Goal: Information Seeking & Learning: Compare options

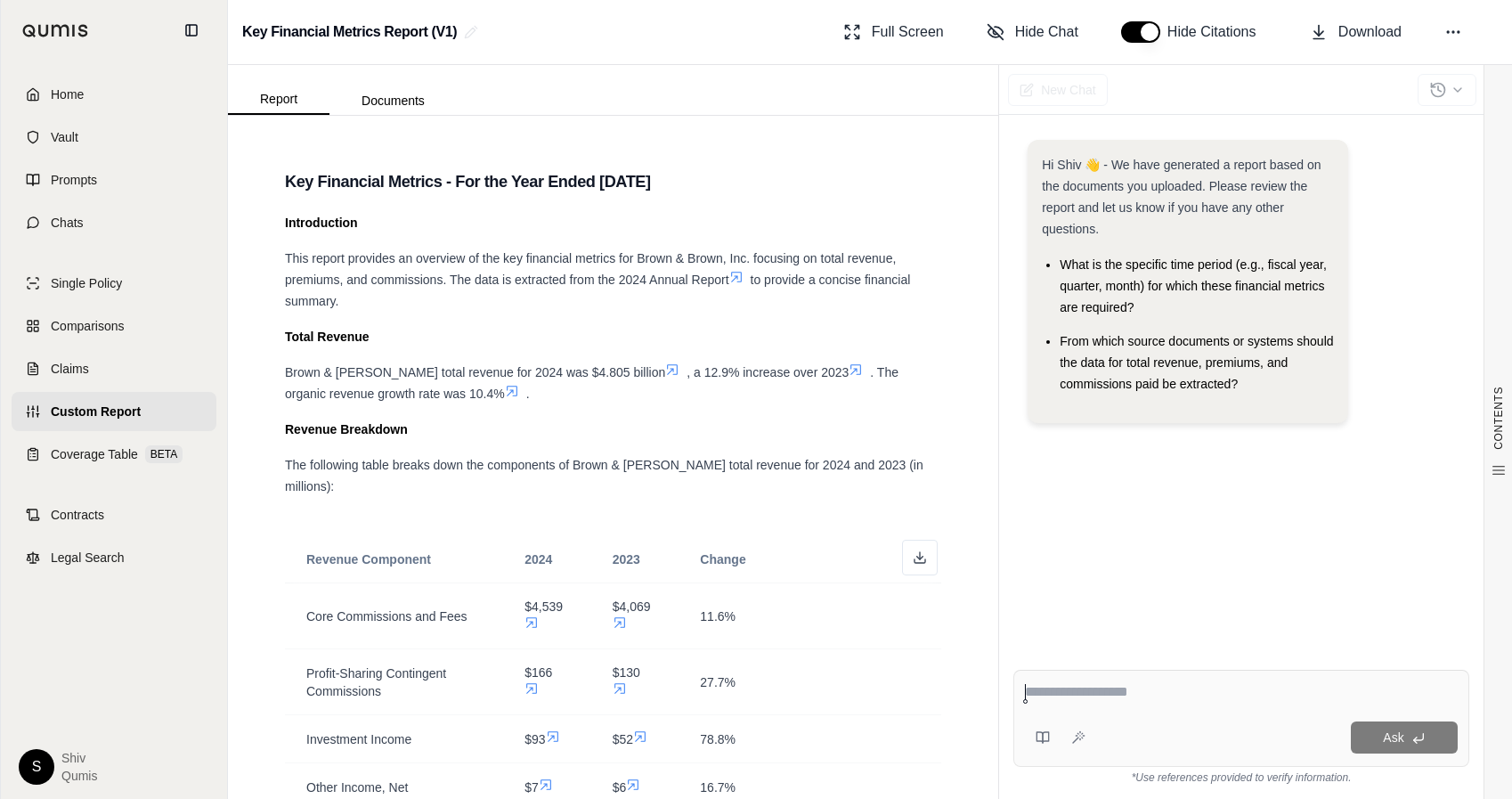
scroll to position [209, 0]
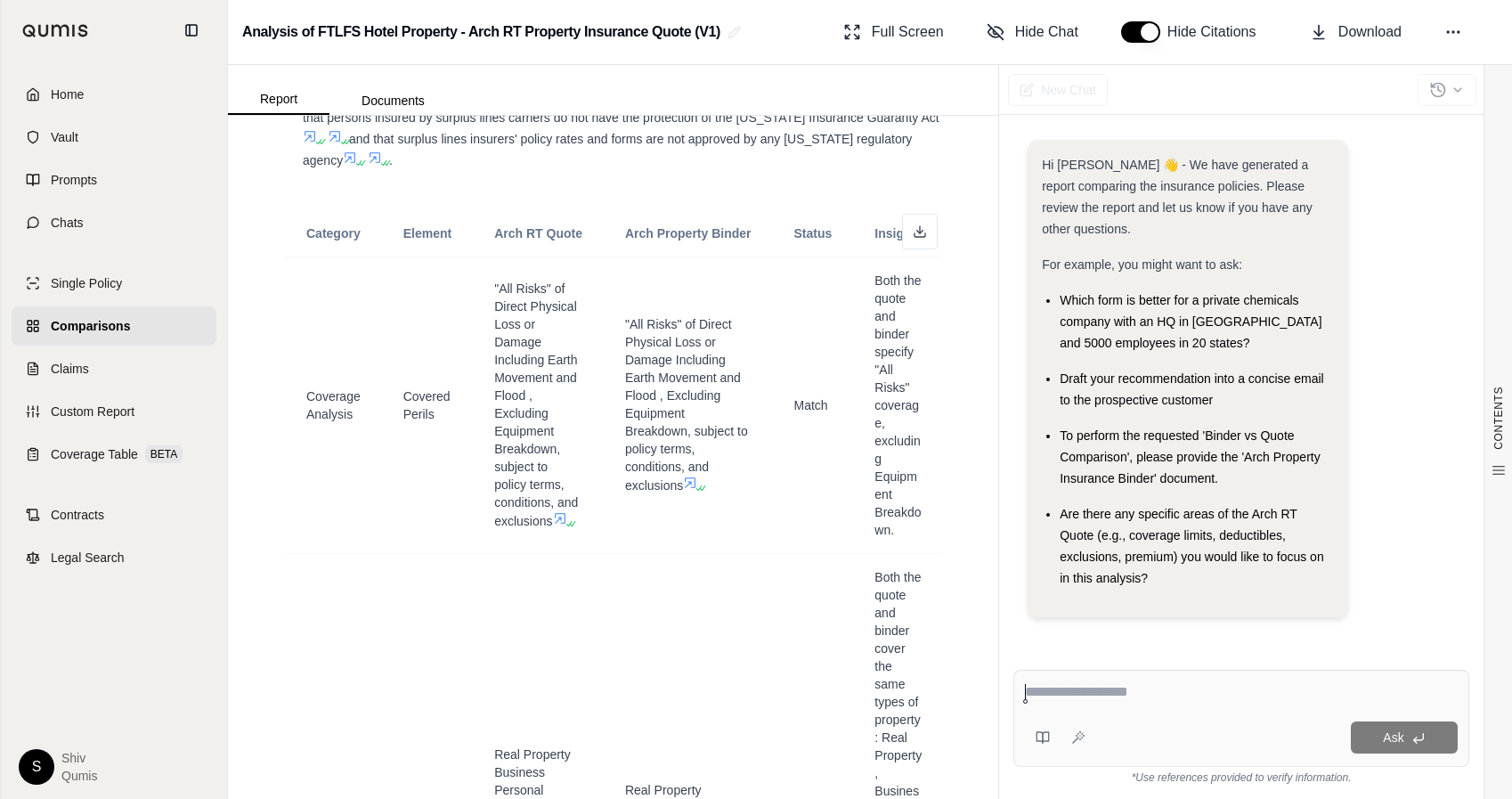
scroll to position [0, 3]
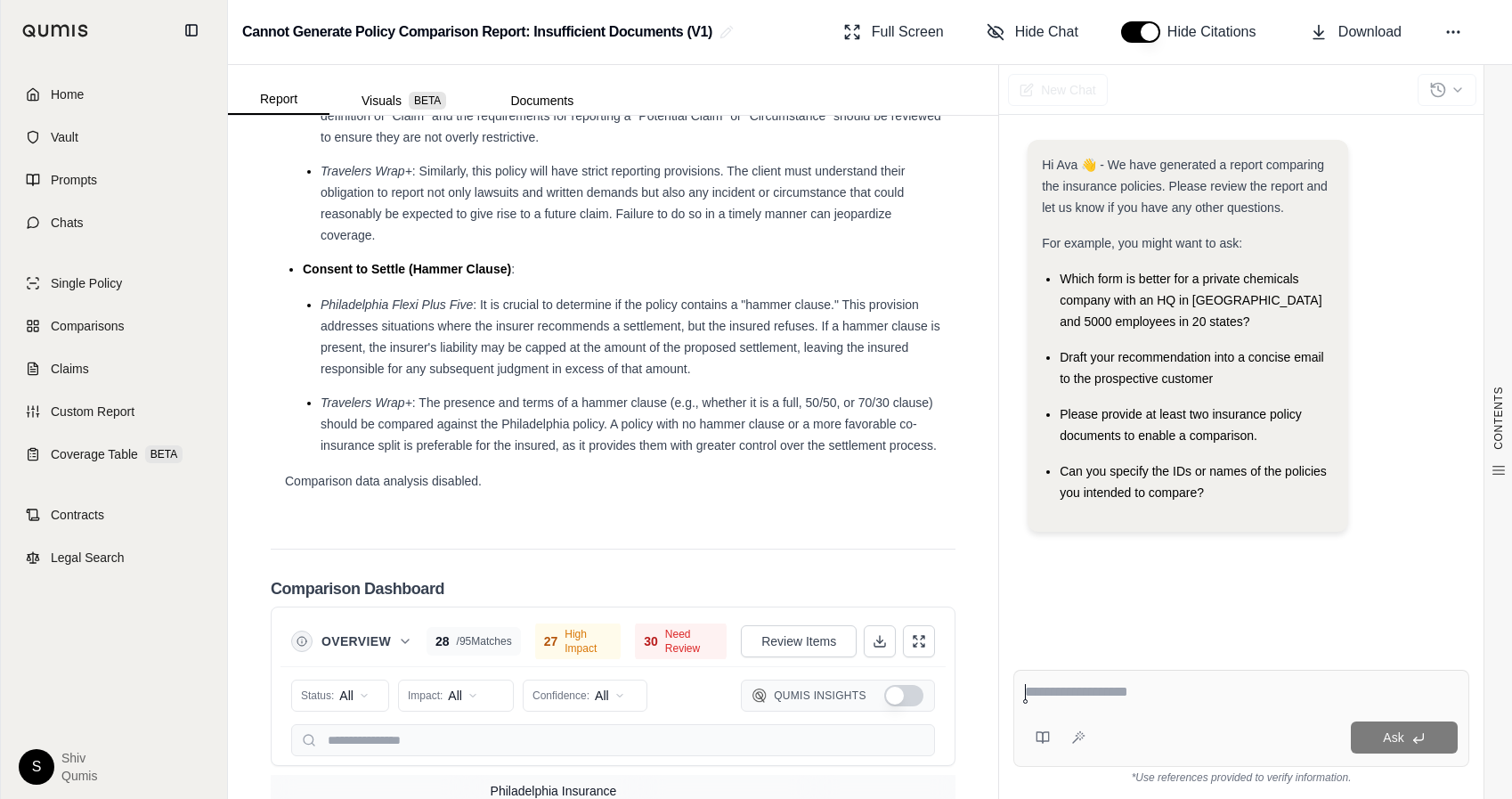
scroll to position [3753, 0]
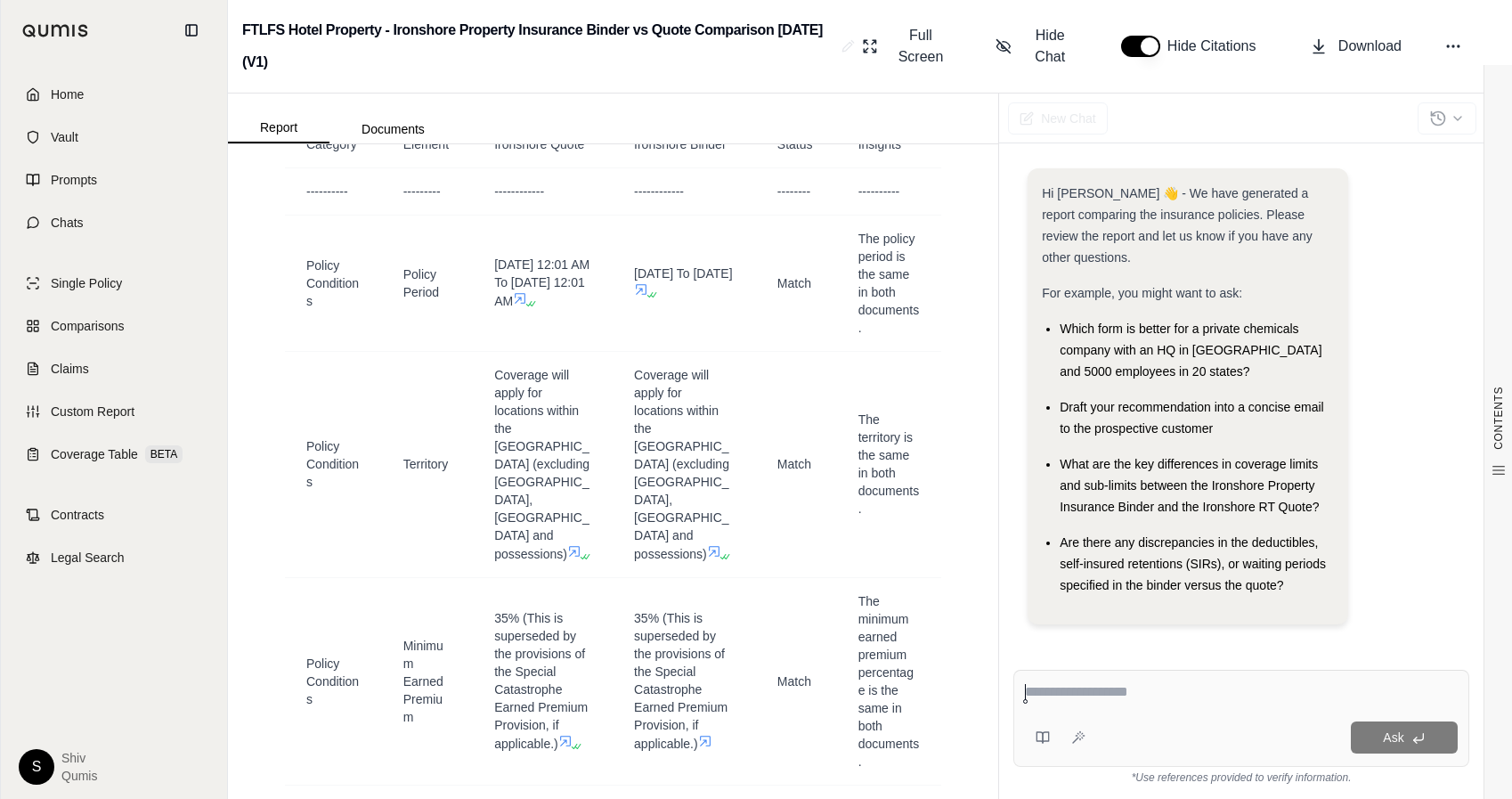
scroll to position [7620, 0]
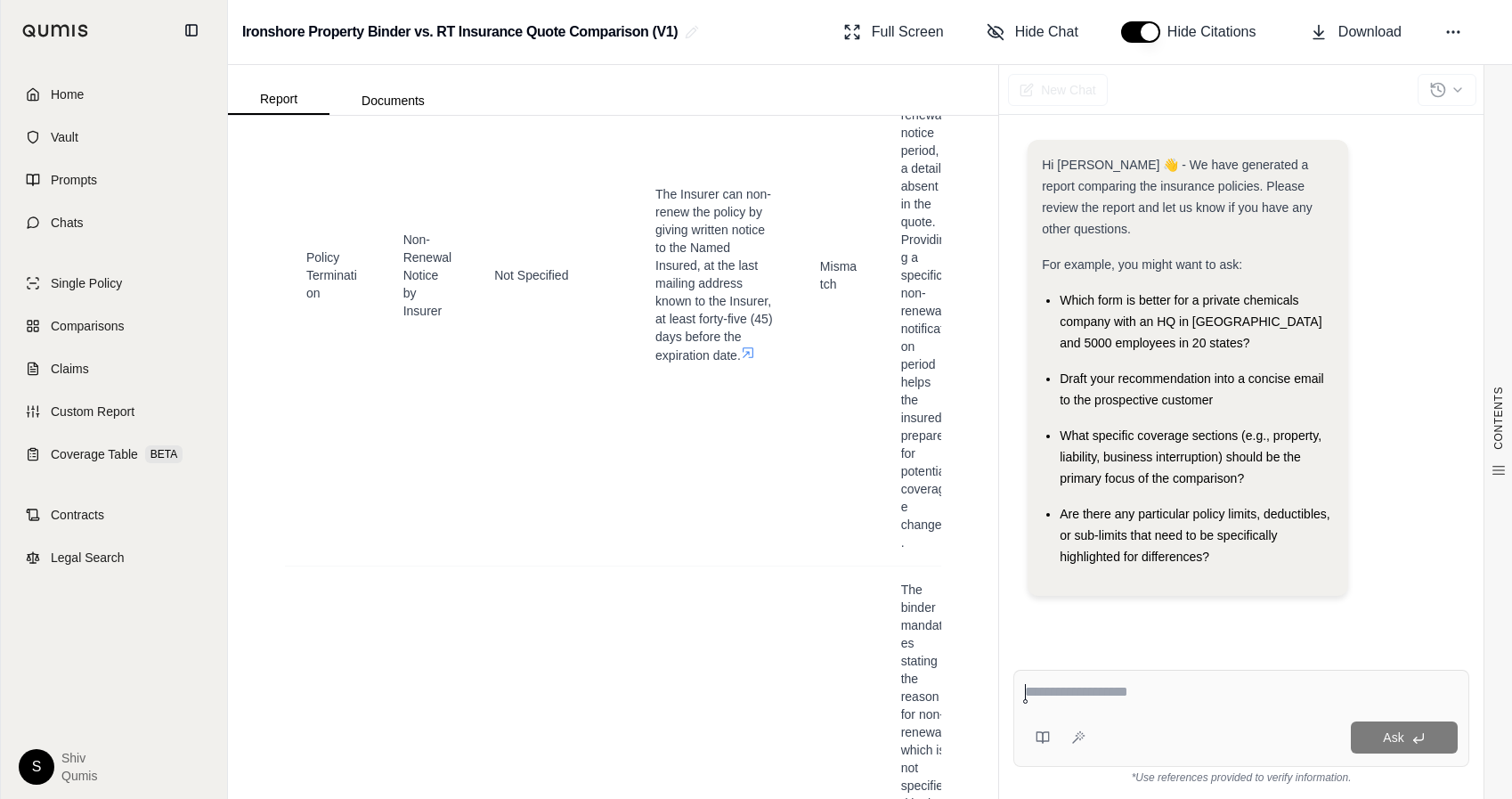
scroll to position [30793, 0]
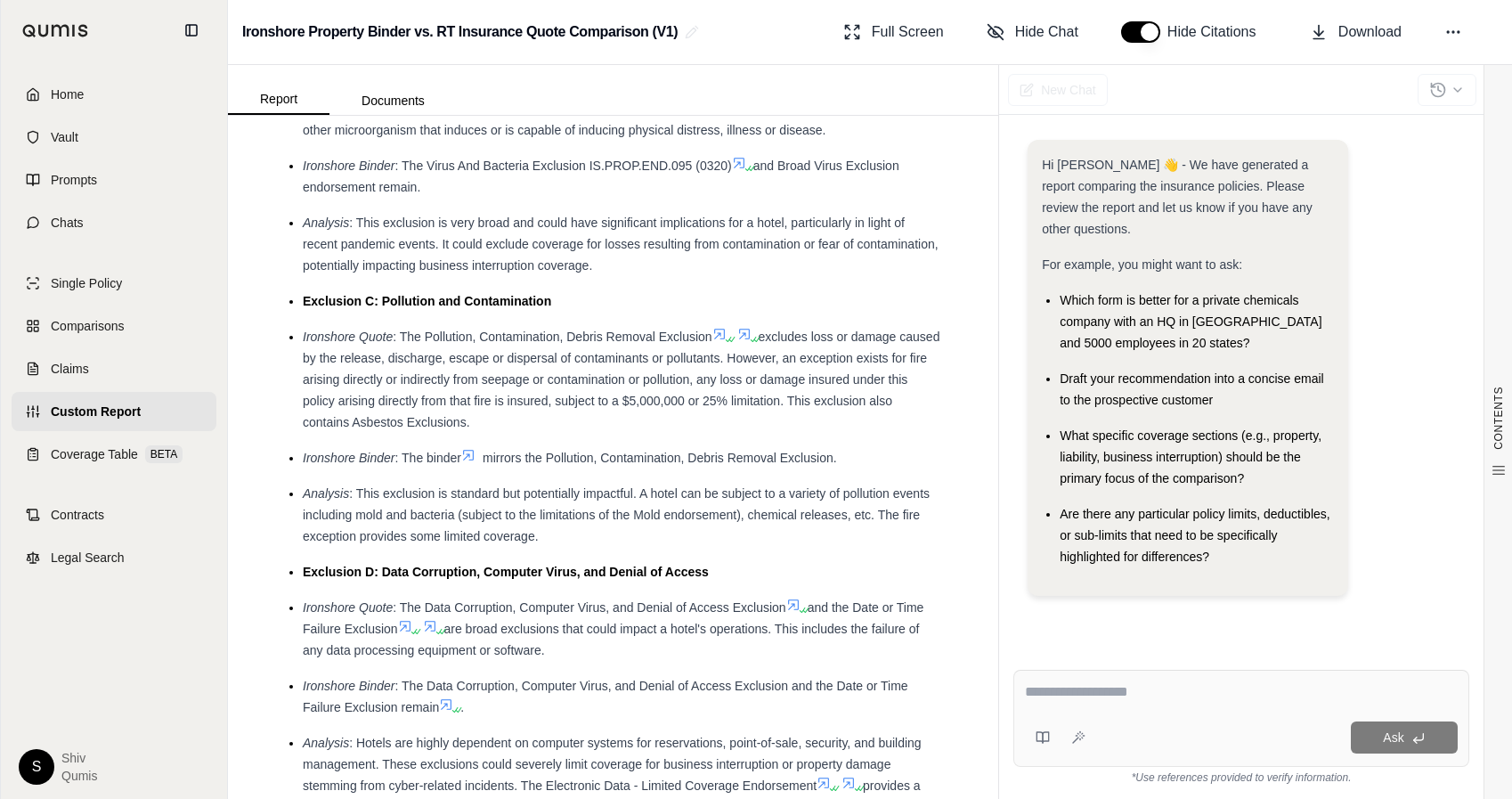
scroll to position [3337, 0]
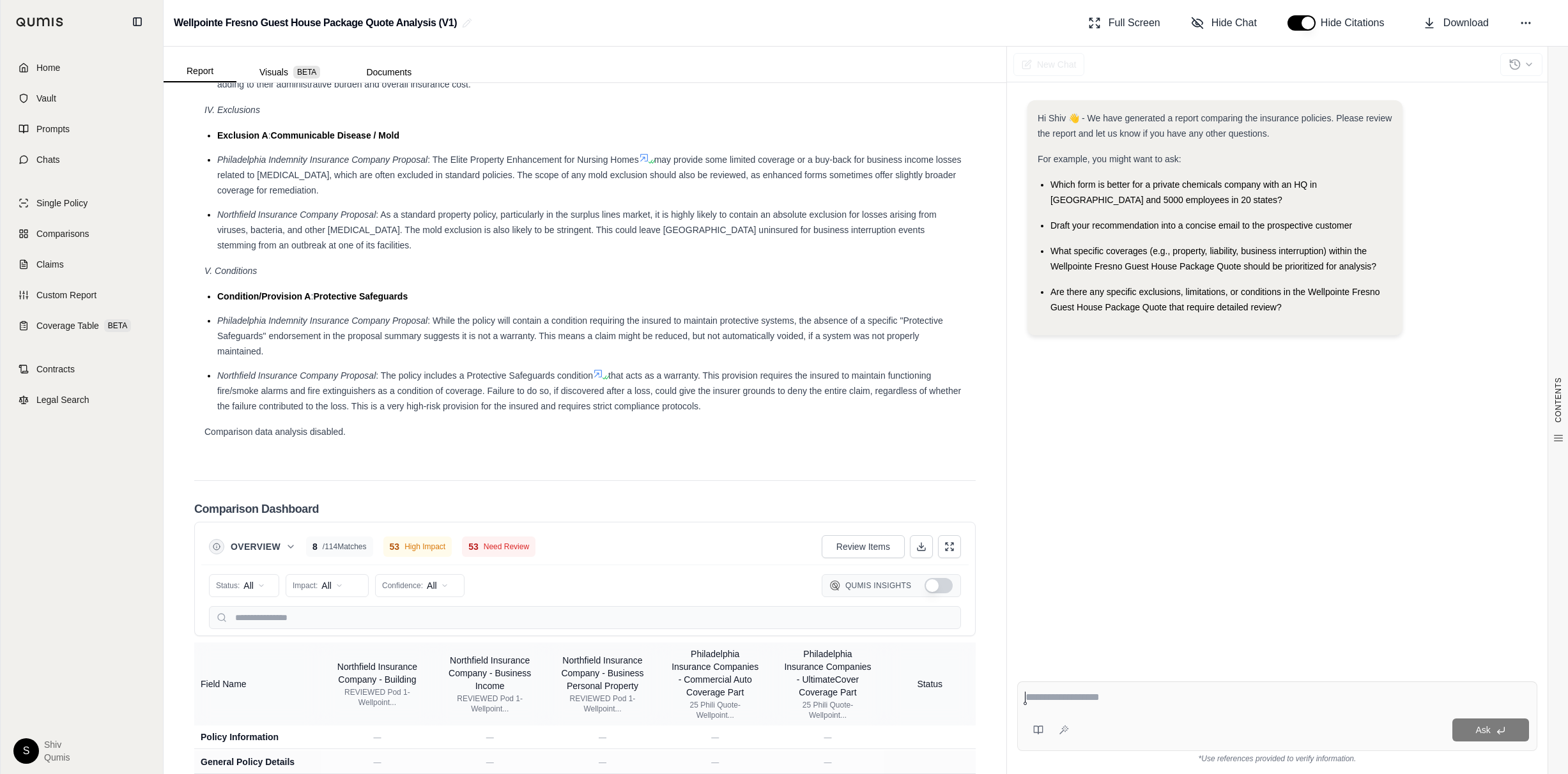
scroll to position [2036, 0]
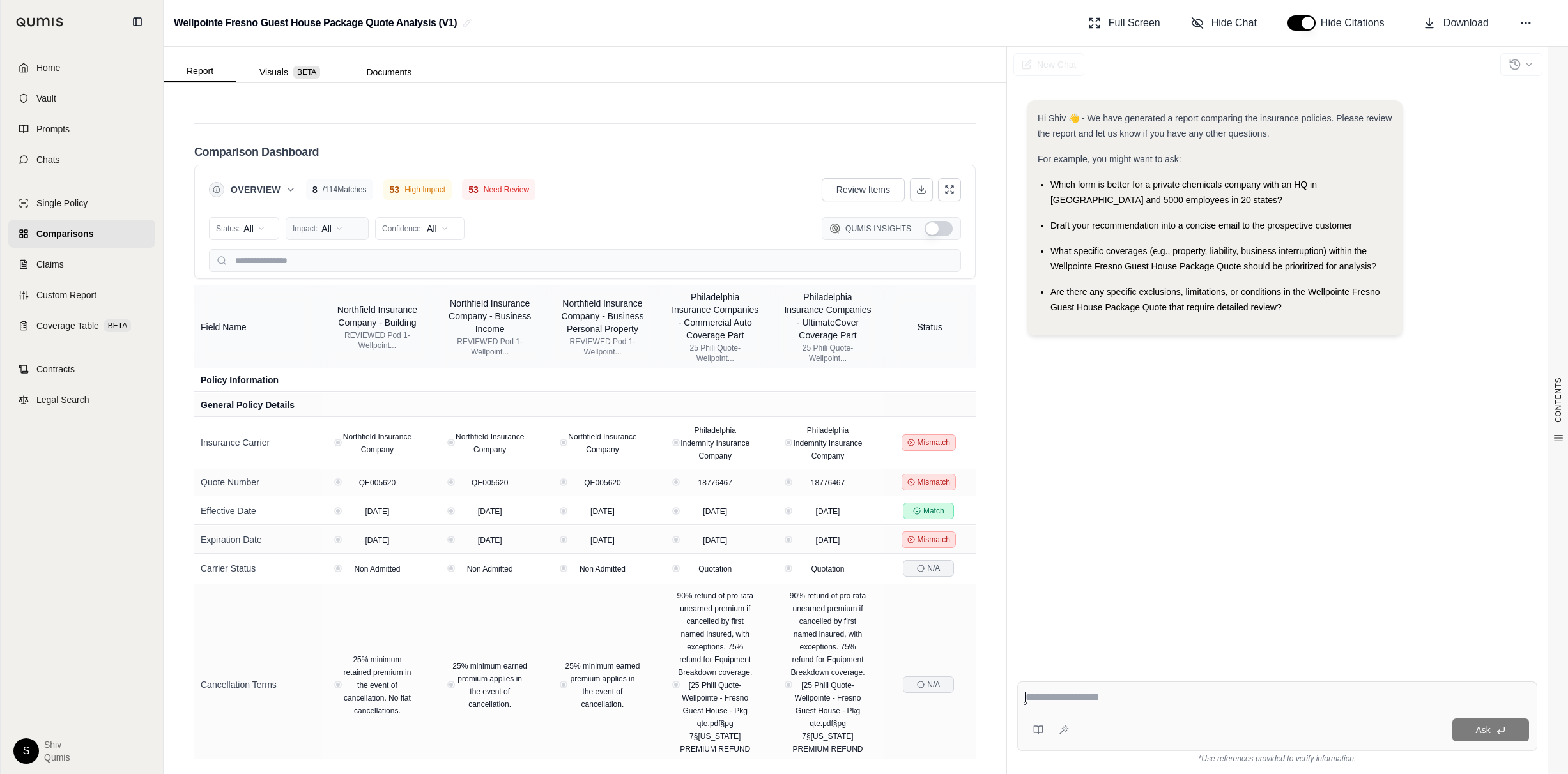
click at [330, 216] on html "Home Vault Prompts Chats Single Policy Comparisons Claims Custom Report Coverag…" at bounding box center [784, 387] width 1568 height 774
click at [330, 223] on html "Home Vault Prompts Chats Single Policy Comparisons Claims Custom Report Coverag…" at bounding box center [784, 387] width 1568 height 774
click at [338, 270] on span "High Impact" at bounding box center [324, 277] width 60 height 12
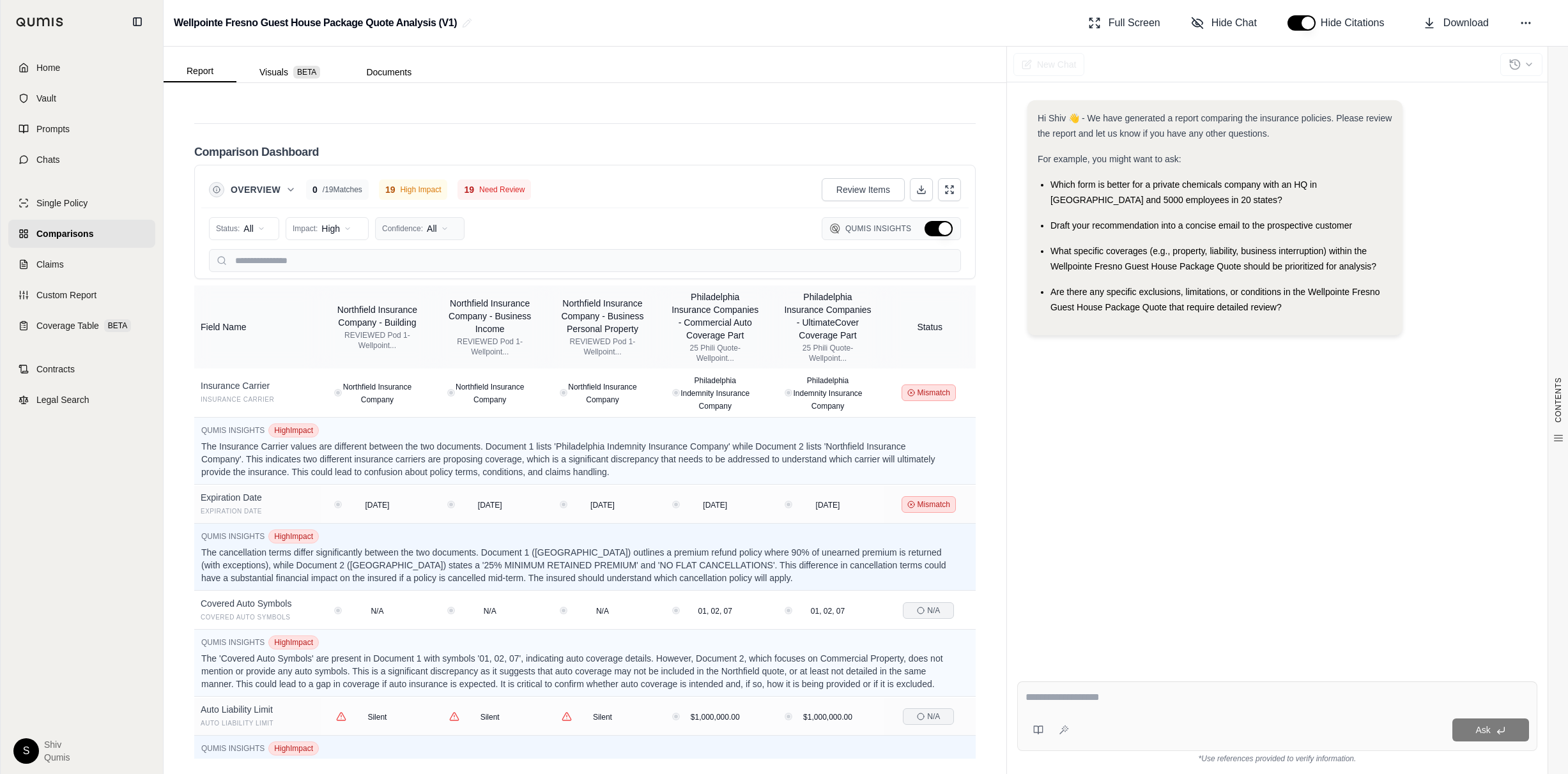
click at [448, 227] on html "Home Vault Prompts Chats Single Policy Comparisons Claims Custom Report Coverag…" at bounding box center [784, 387] width 1568 height 774
click at [441, 269] on div "High (≥80%)" at bounding box center [431, 276] width 106 height 20
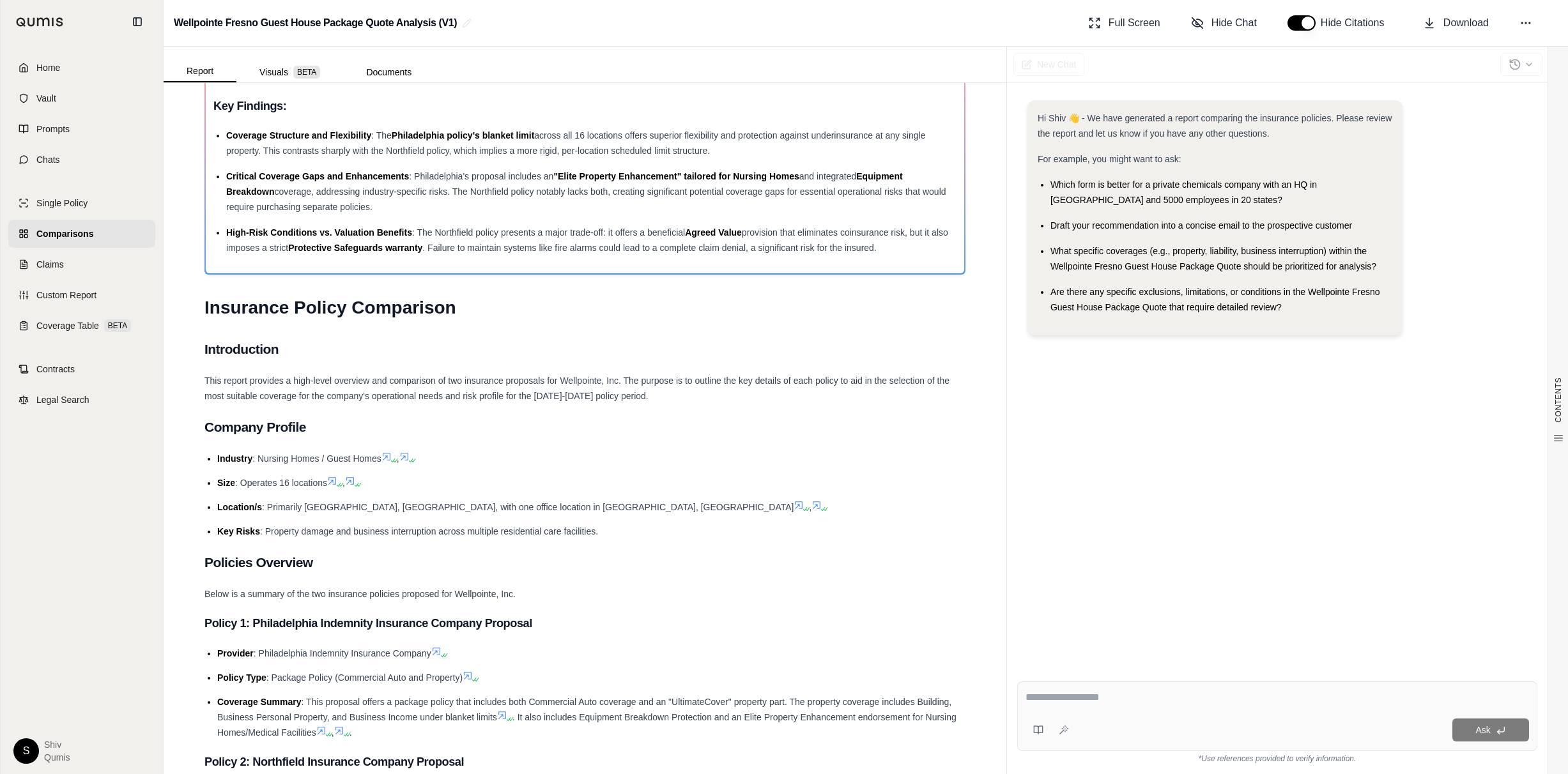
scroll to position [33, 0]
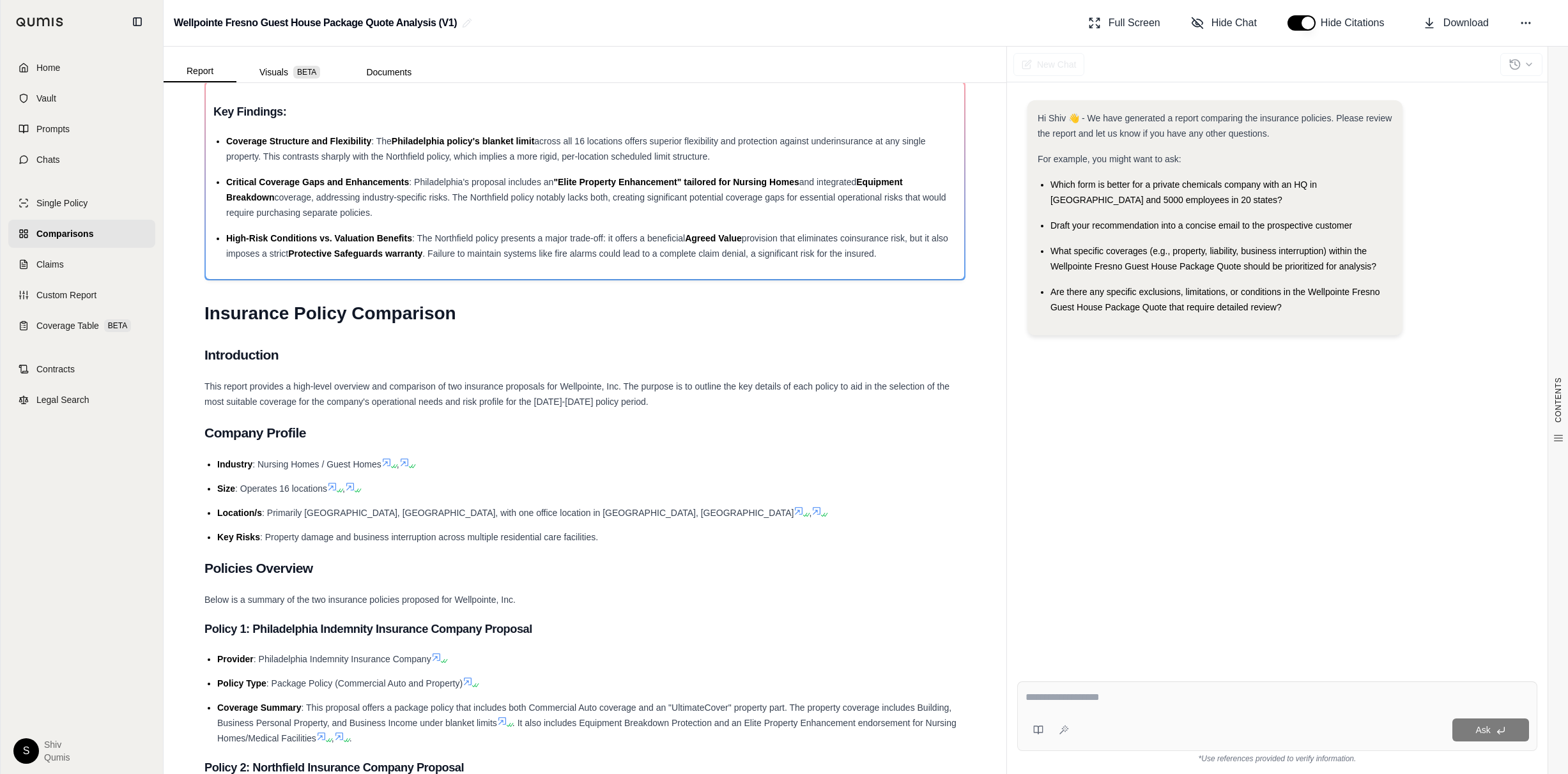
click at [100, 227] on link "Comparisons" at bounding box center [82, 234] width 147 height 28
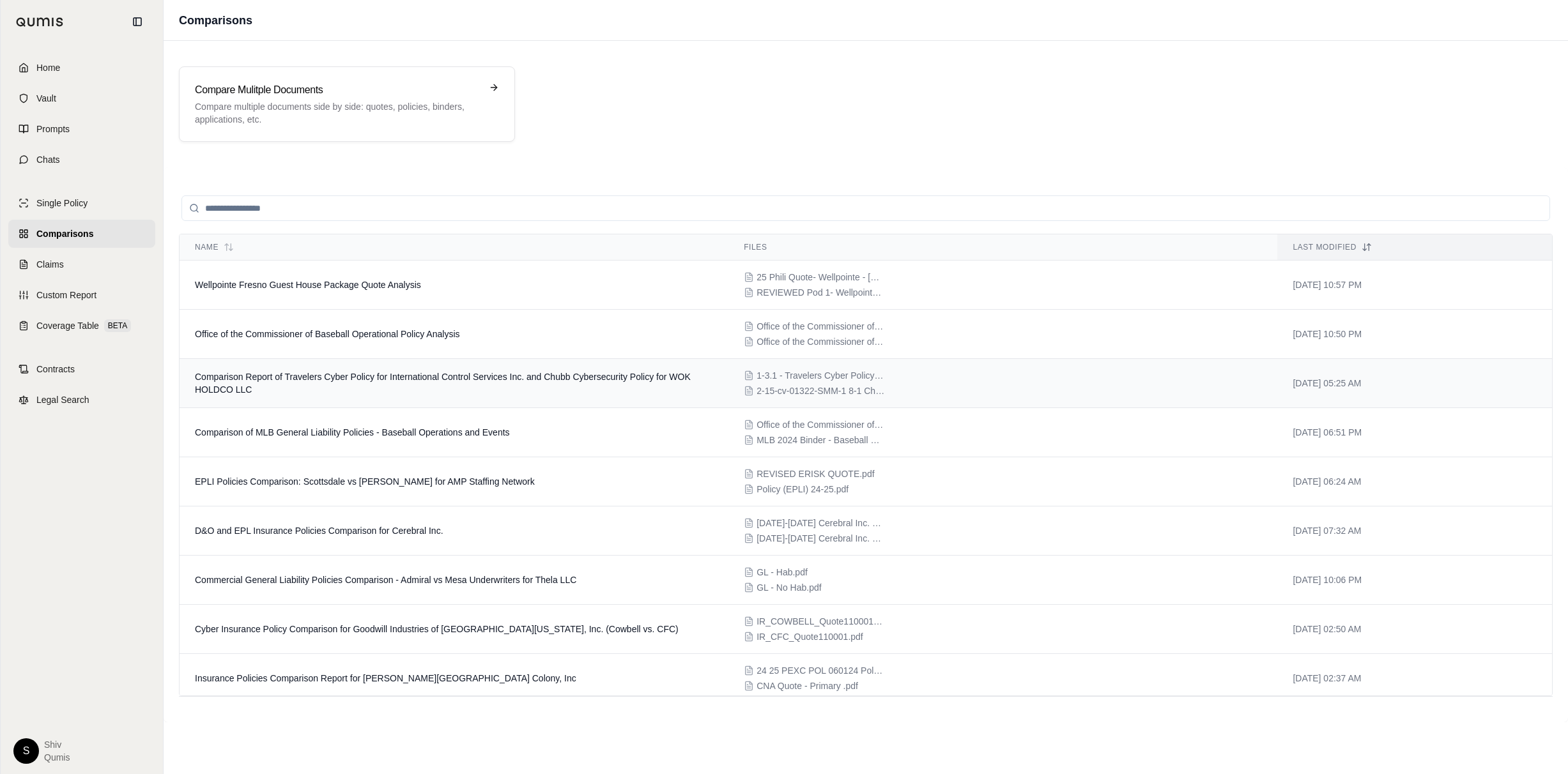
click at [381, 379] on span "Comparison Report of Travelers Cyber Policy for International Control Services …" at bounding box center [443, 383] width 496 height 23
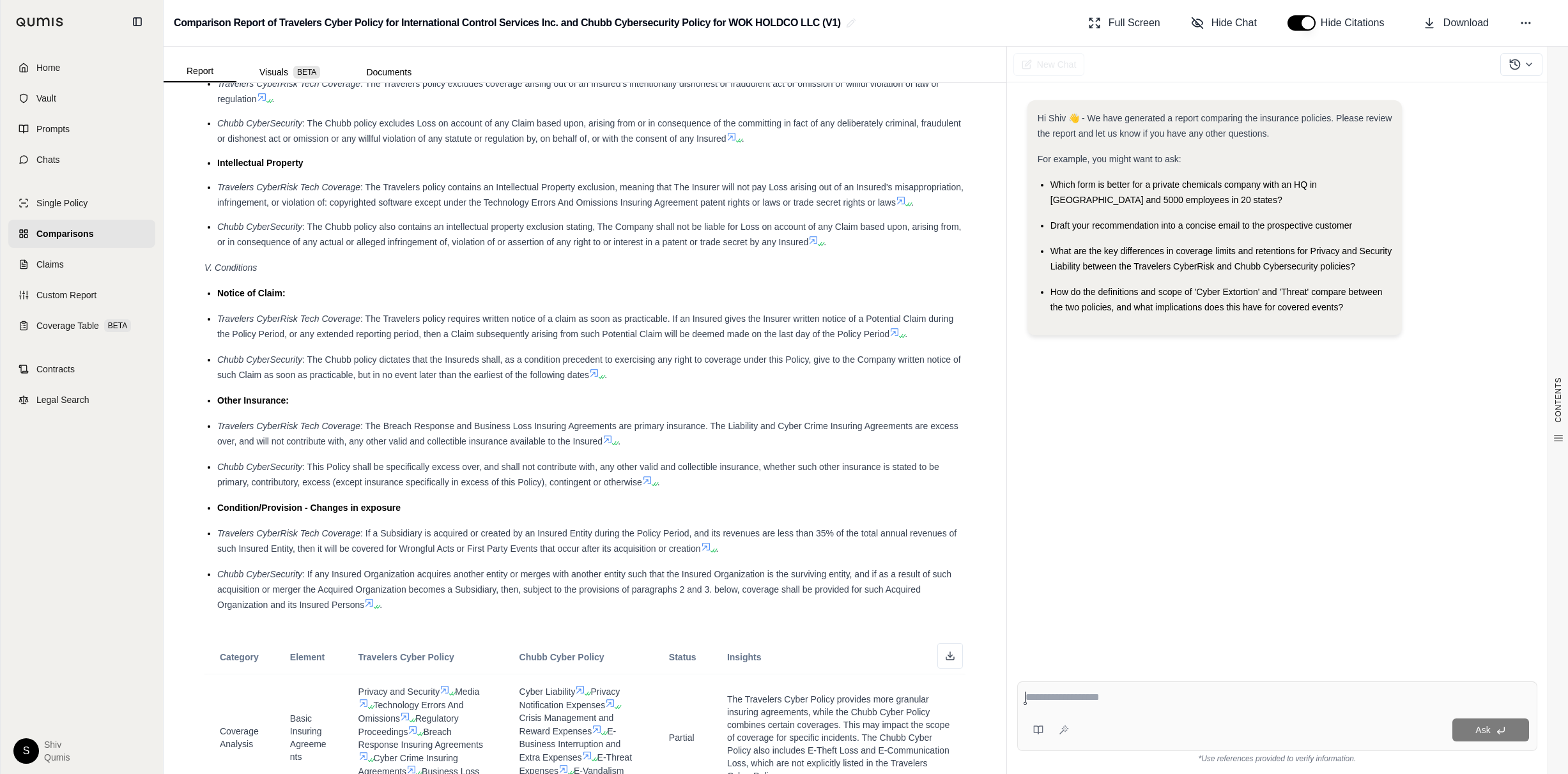
scroll to position [2071, 0]
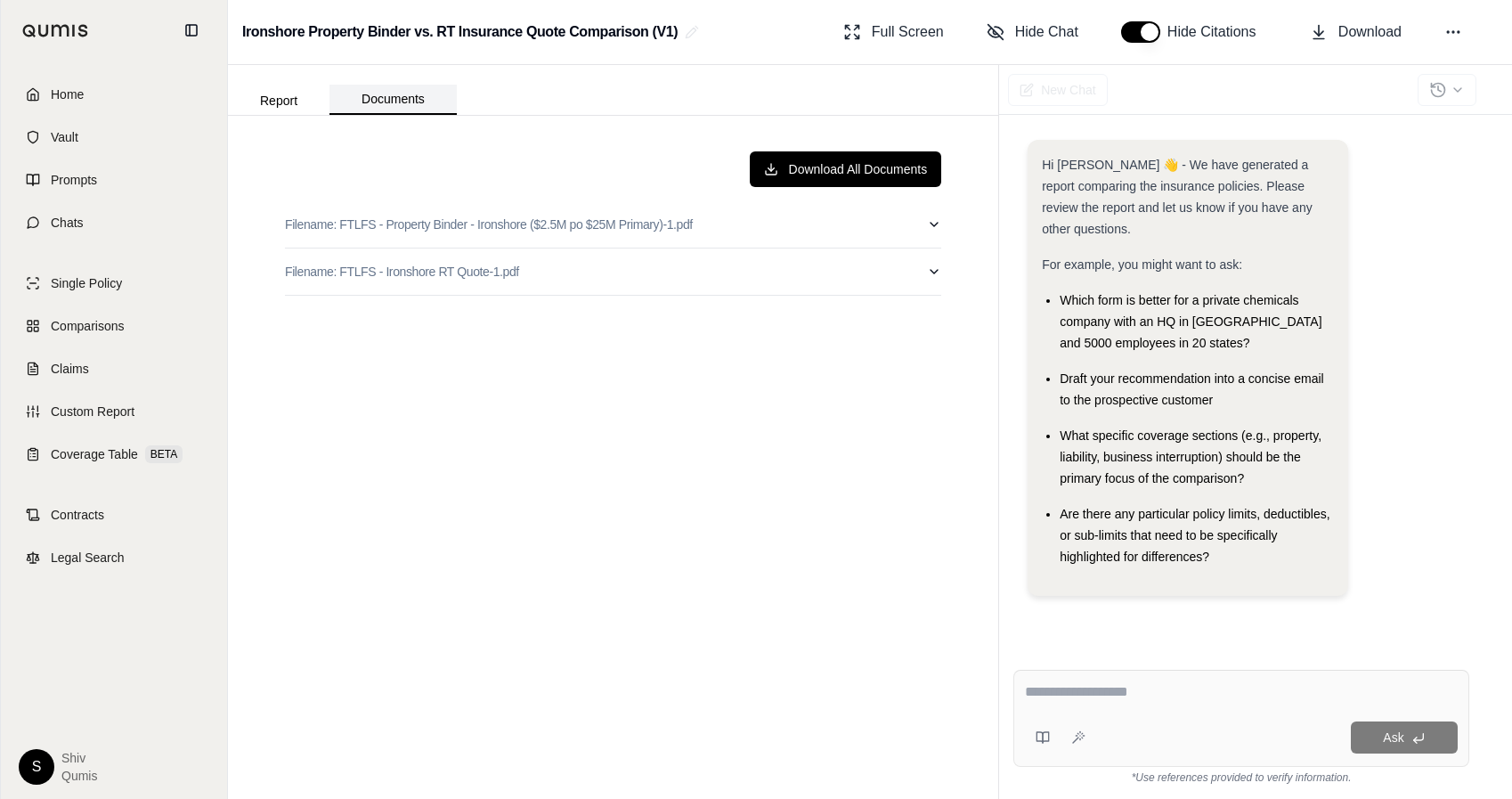
click at [400, 105] on button "Documents" at bounding box center [393, 99] width 128 height 30
click at [894, 167] on button "Download All Documents" at bounding box center [845, 169] width 192 height 36
click at [115, 332] on span "Comparisons" at bounding box center [90, 326] width 79 height 17
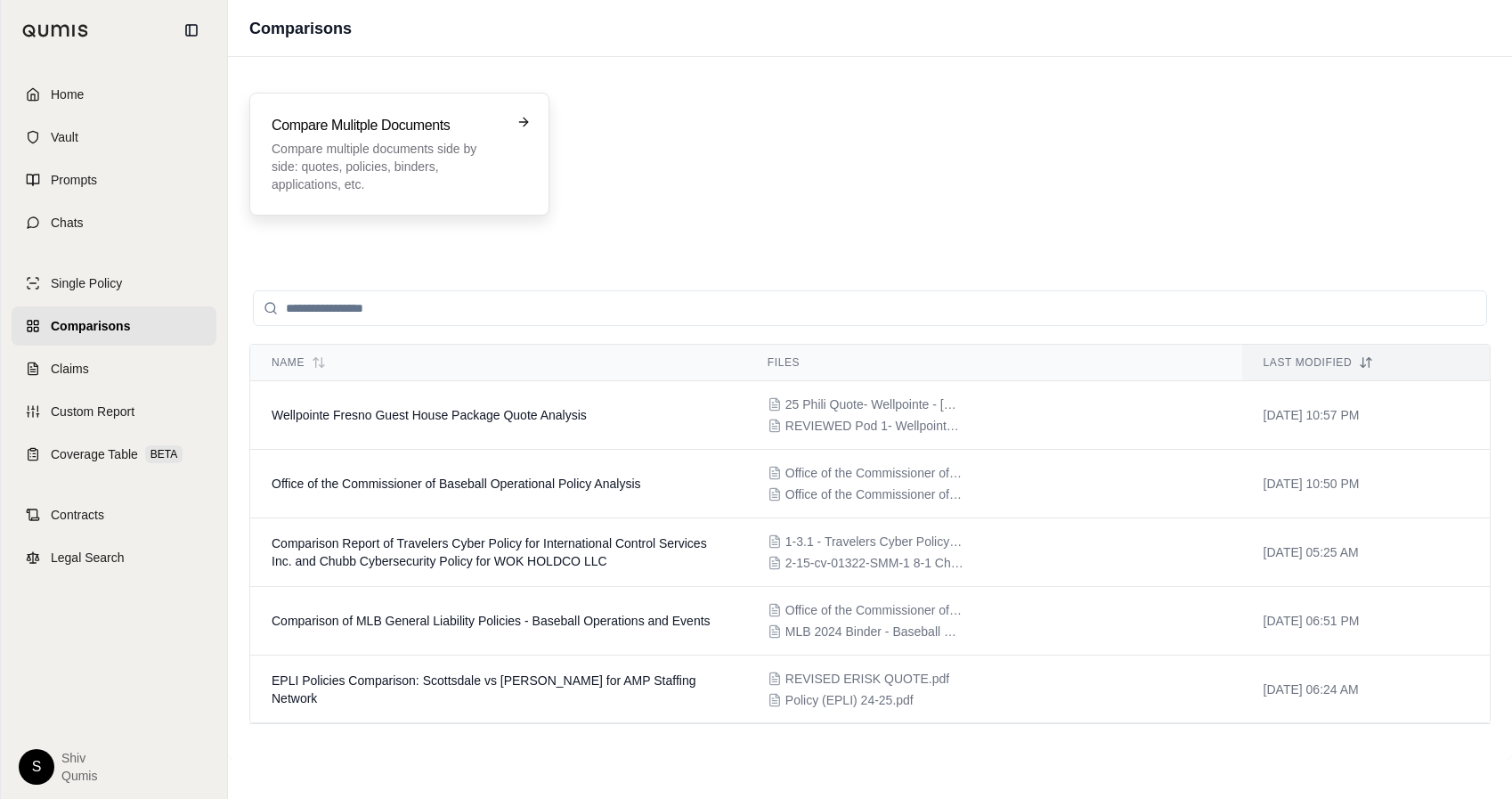
click at [348, 127] on h3 "Compare Mulitple Documents" at bounding box center [387, 126] width 231 height 21
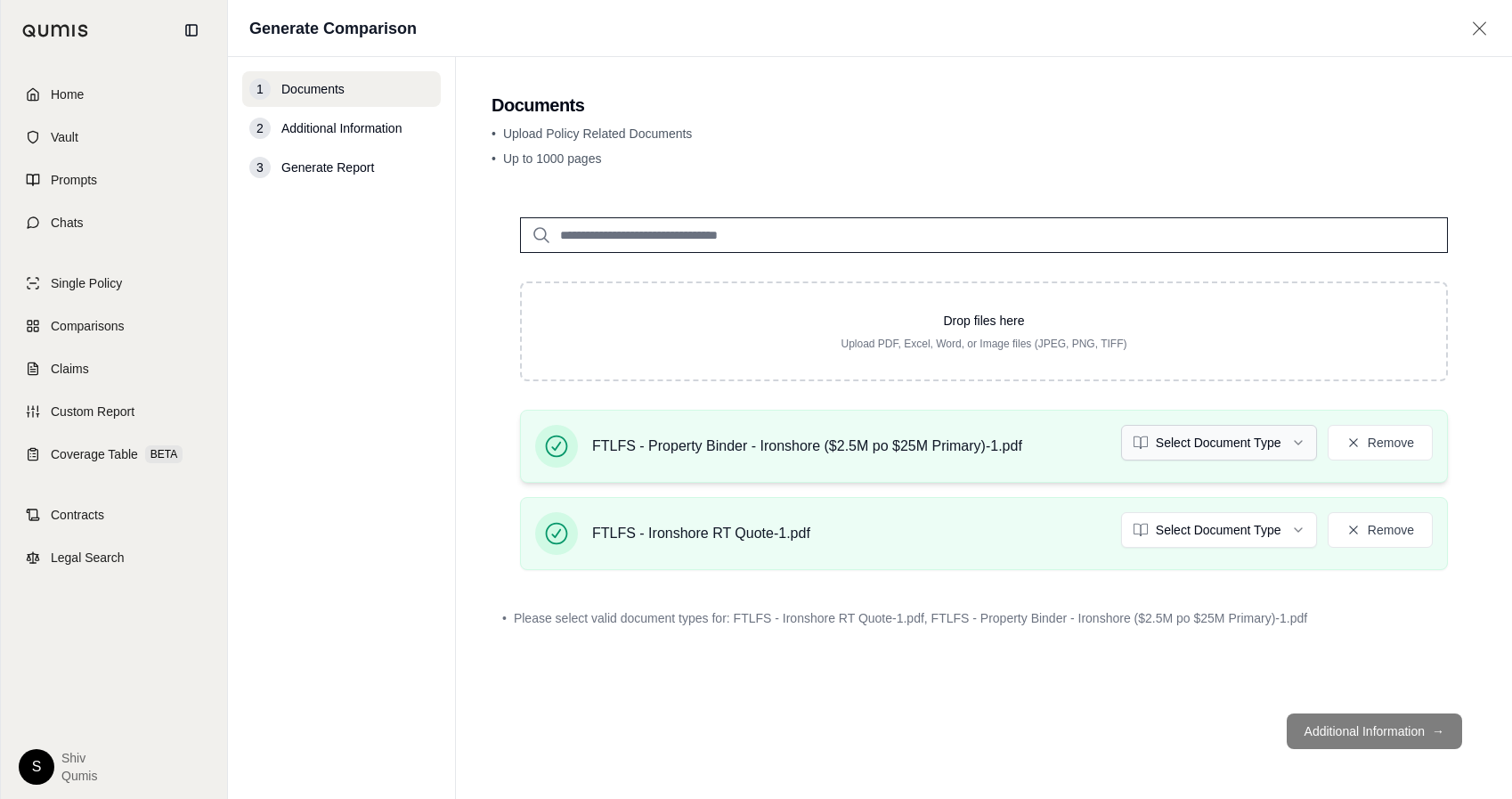
click at [1273, 457] on html "Home Vault Prompts Chats Single Policy Comparisons Claims Custom Report Coverag…" at bounding box center [756, 400] width 1512 height 799
click at [1241, 535] on html "Home Vault Prompts Chats Single Policy Comparisons Claims Custom Report Coverag…" at bounding box center [756, 400] width 1512 height 799
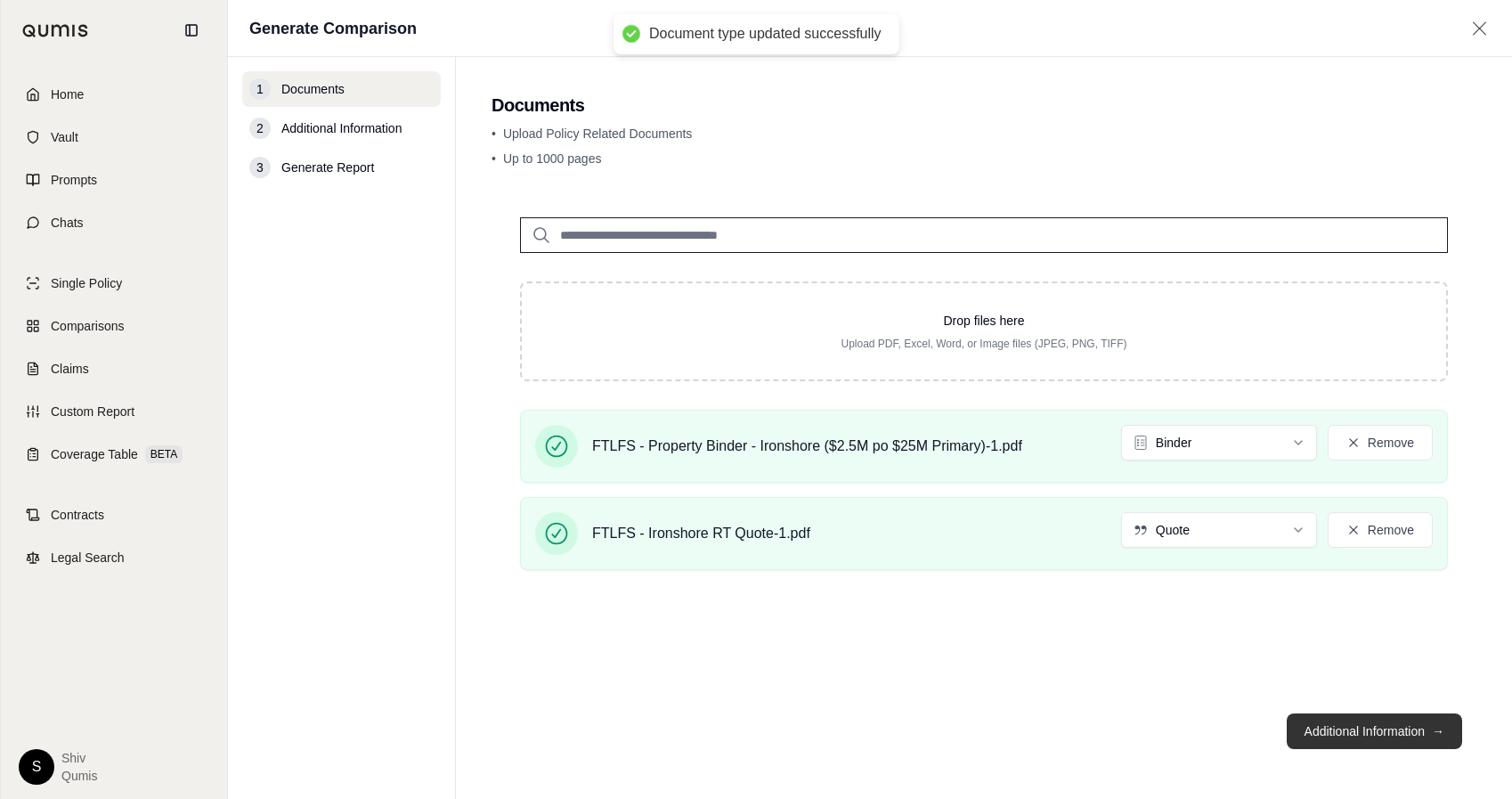
click at [1352, 736] on button "Additional Information →" at bounding box center [1374, 731] width 175 height 36
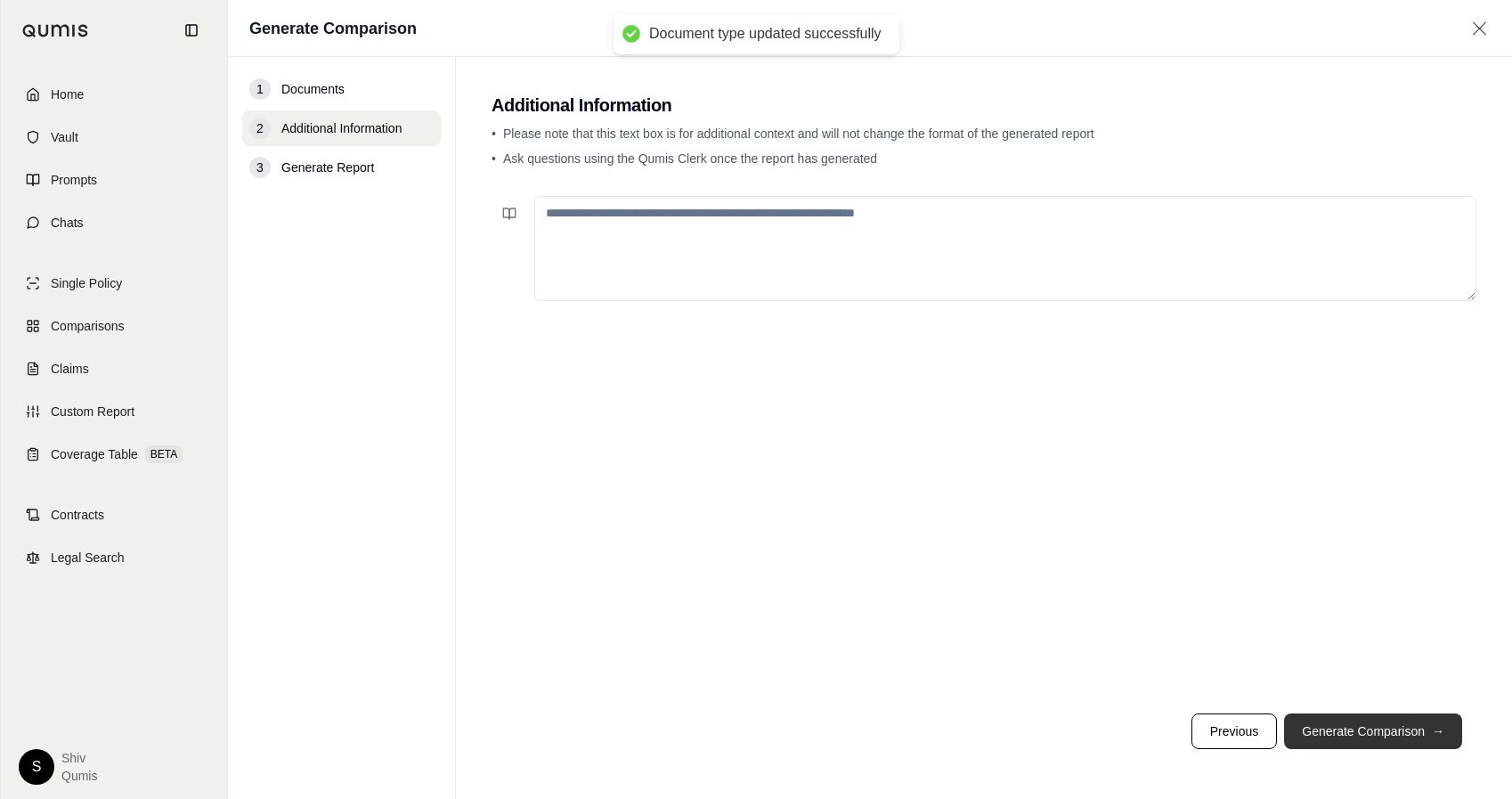
click at [1352, 736] on button "Generate Comparison →" at bounding box center [1373, 731] width 178 height 36
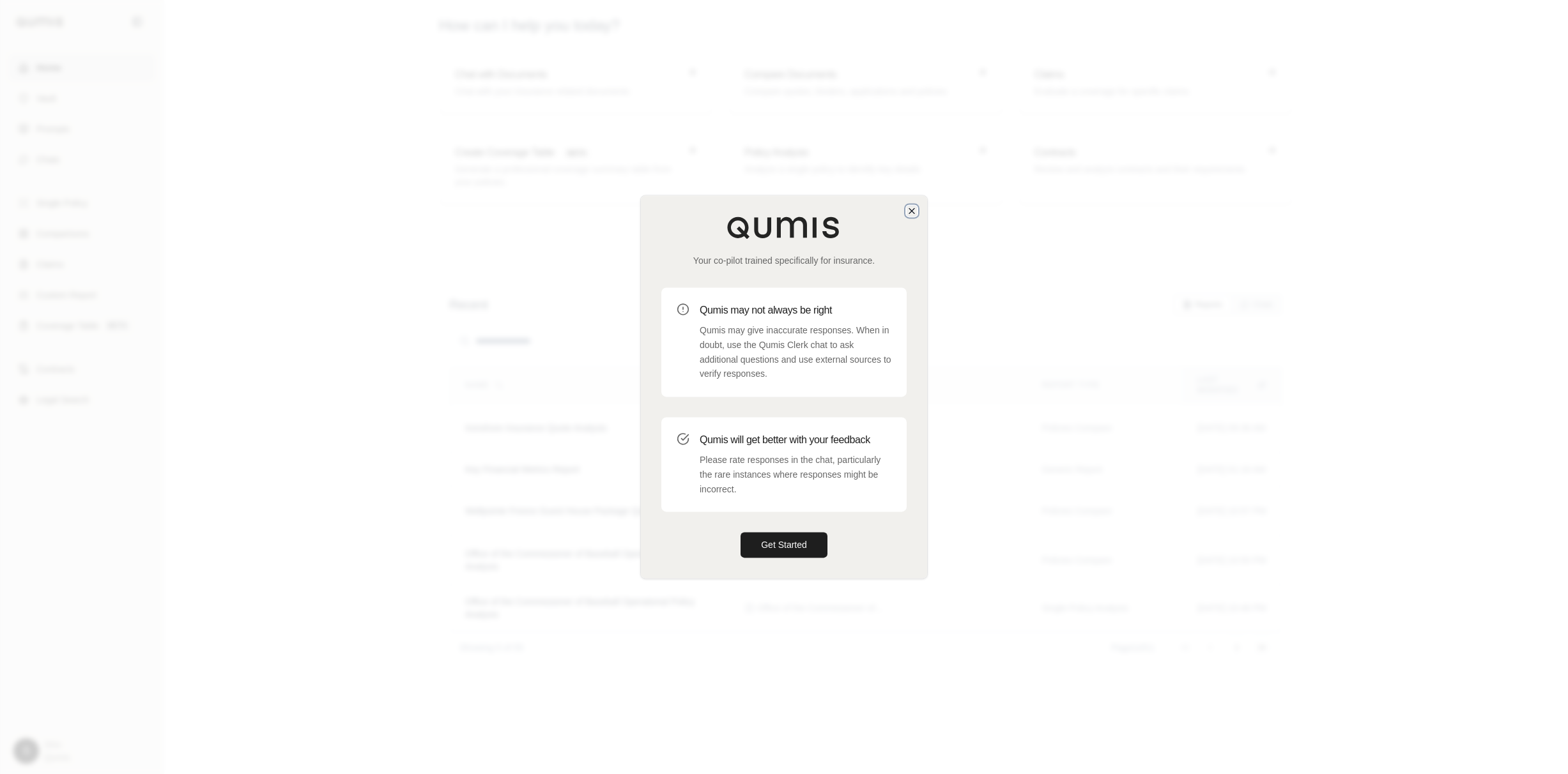
click at [909, 209] on icon "button" at bounding box center [912, 211] width 10 height 10
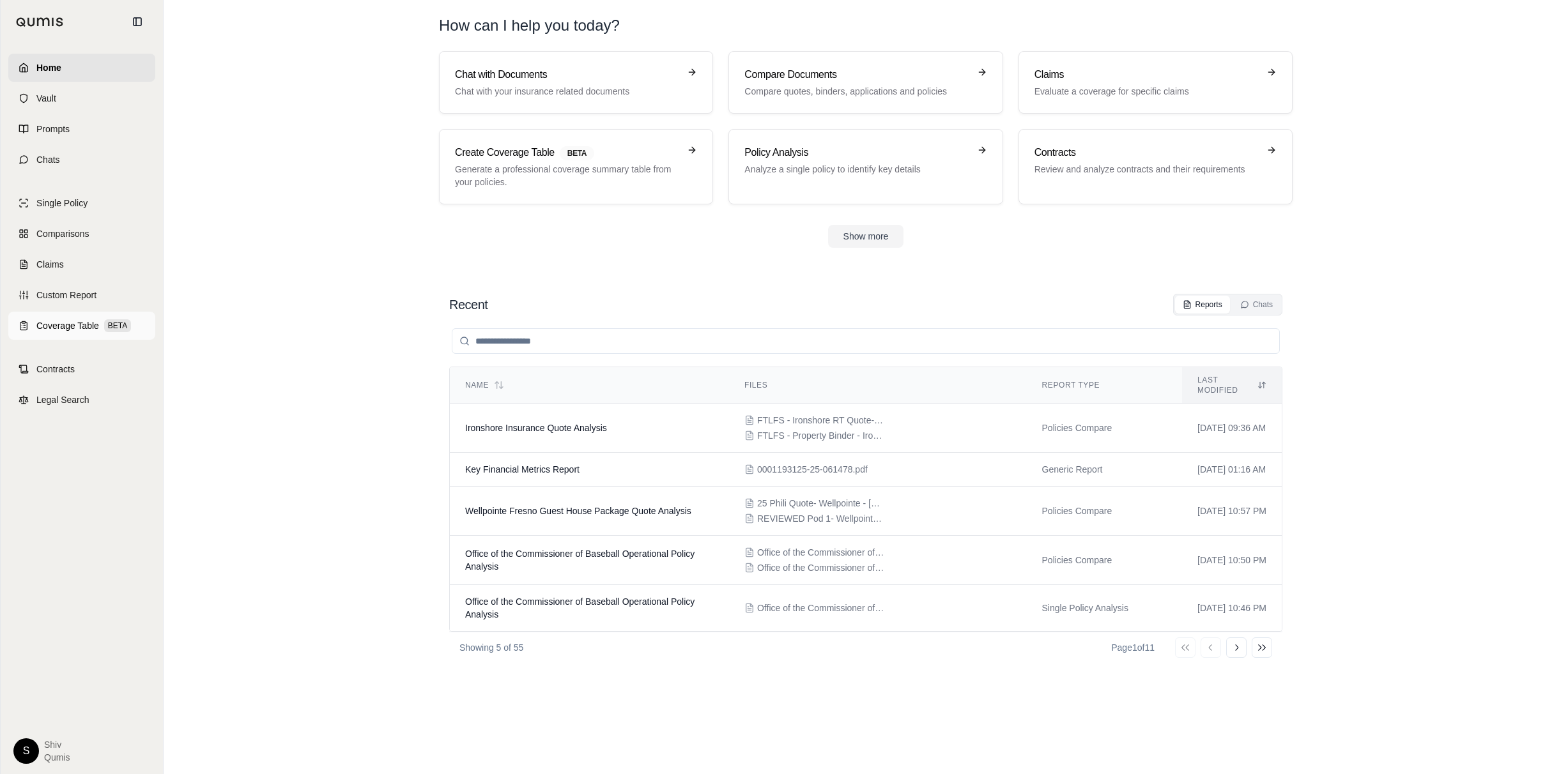
click at [68, 334] on link "Coverage Table BETA" at bounding box center [82, 325] width 147 height 28
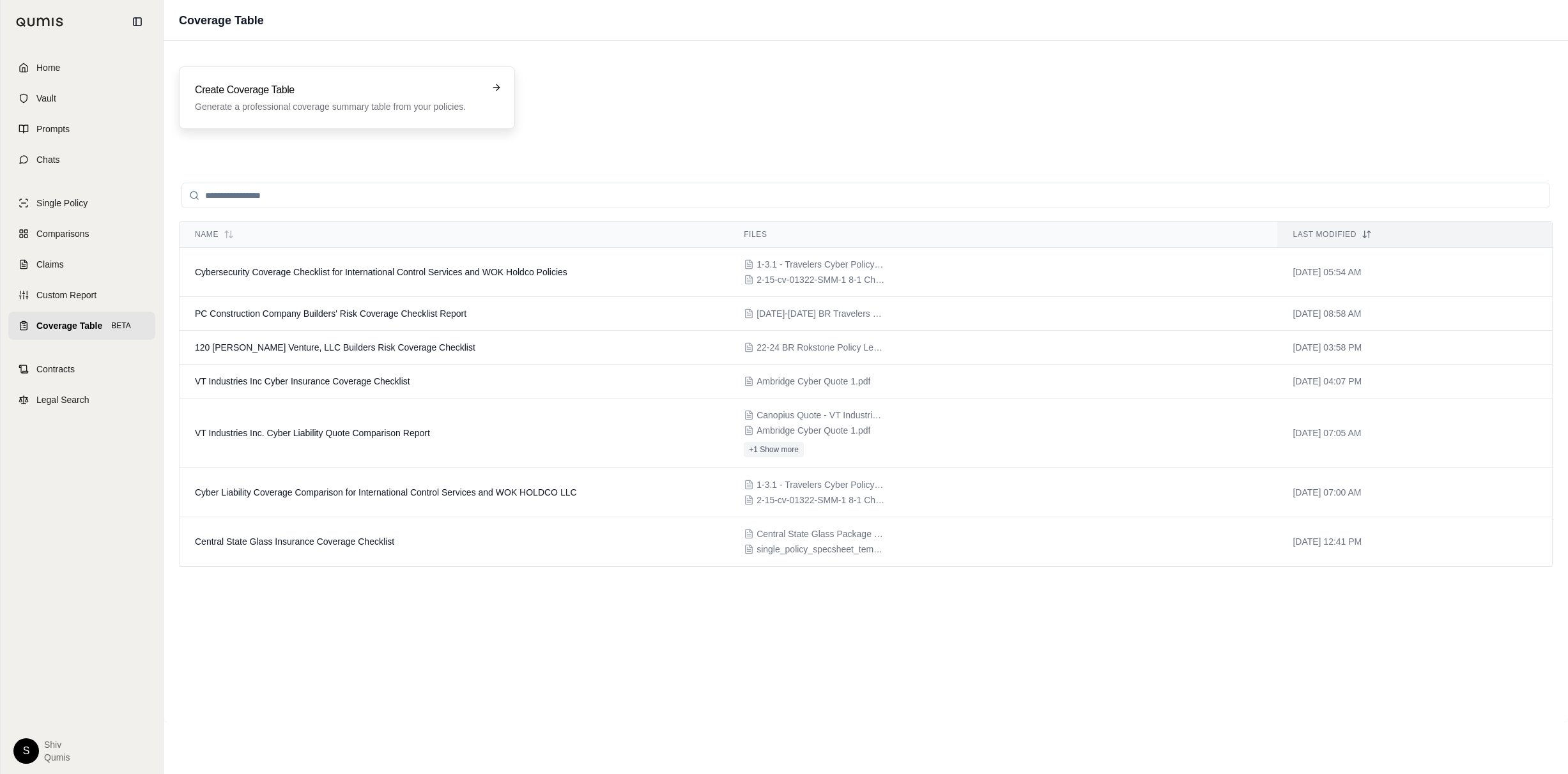
click at [328, 92] on h3 "Create Coverage Table" at bounding box center [338, 90] width 287 height 15
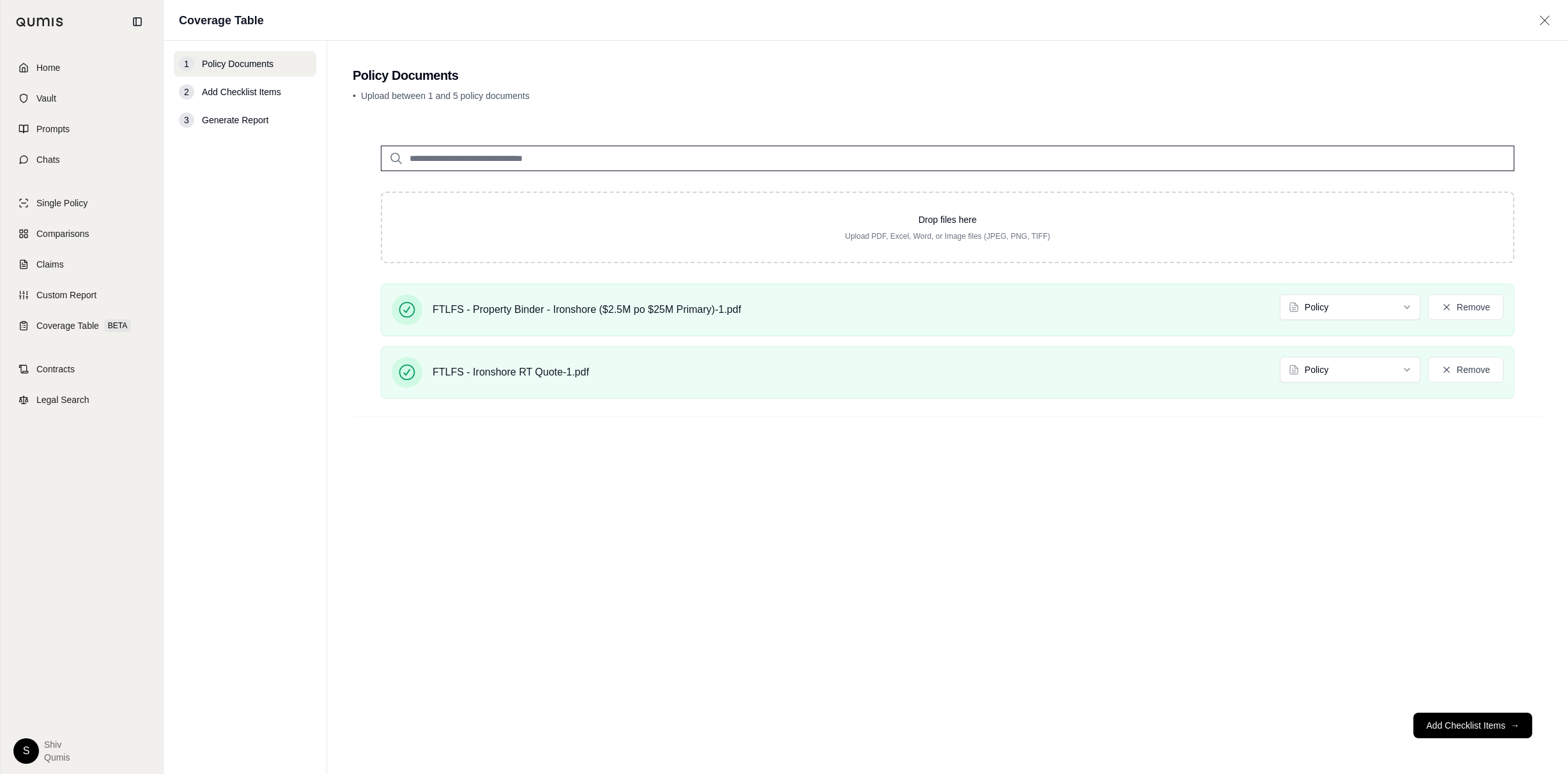
click at [1333, 309] on html "Home Vault Prompts Chats Single Policy Comparisons Claims Custom Report Coverag…" at bounding box center [784, 387] width 1568 height 774
click at [1342, 313] on html "Document type updated successfully Home Vault Prompts Chats Single Policy Compa…" at bounding box center [784, 387] width 1568 height 774
click at [1324, 372] on html "Home Vault Prompts Chats Single Policy Comparisons Claims Custom Report Coverag…" at bounding box center [784, 387] width 1568 height 774
click at [1337, 378] on html "Document type updated successfully Home Vault Prompts Chats Single Policy Compa…" at bounding box center [784, 387] width 1568 height 774
click at [1094, 522] on html "Document type updated successfully Home Vault Prompts Chats Single Policy Compa…" at bounding box center [784, 387] width 1568 height 774
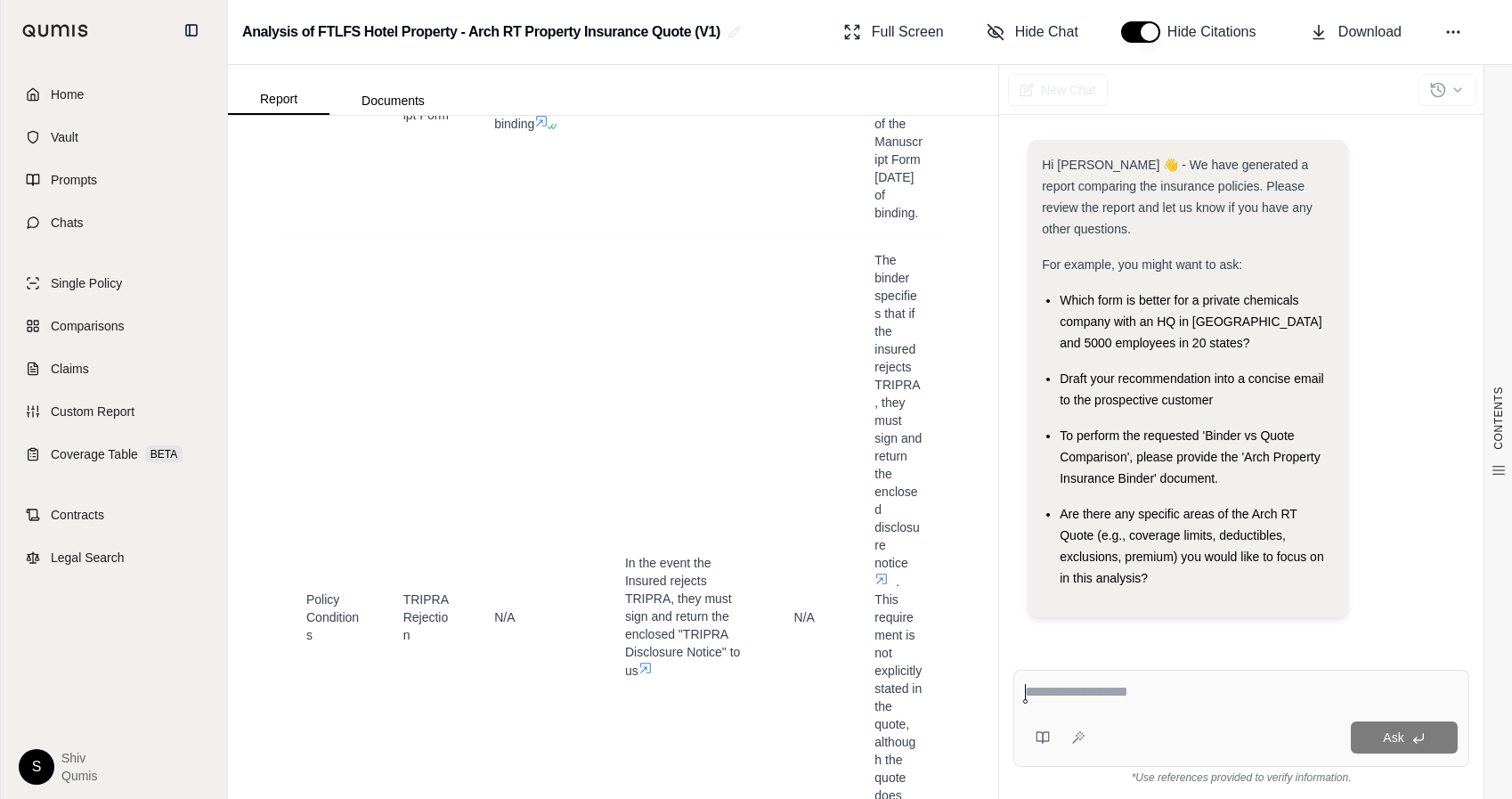
scroll to position [9510, 0]
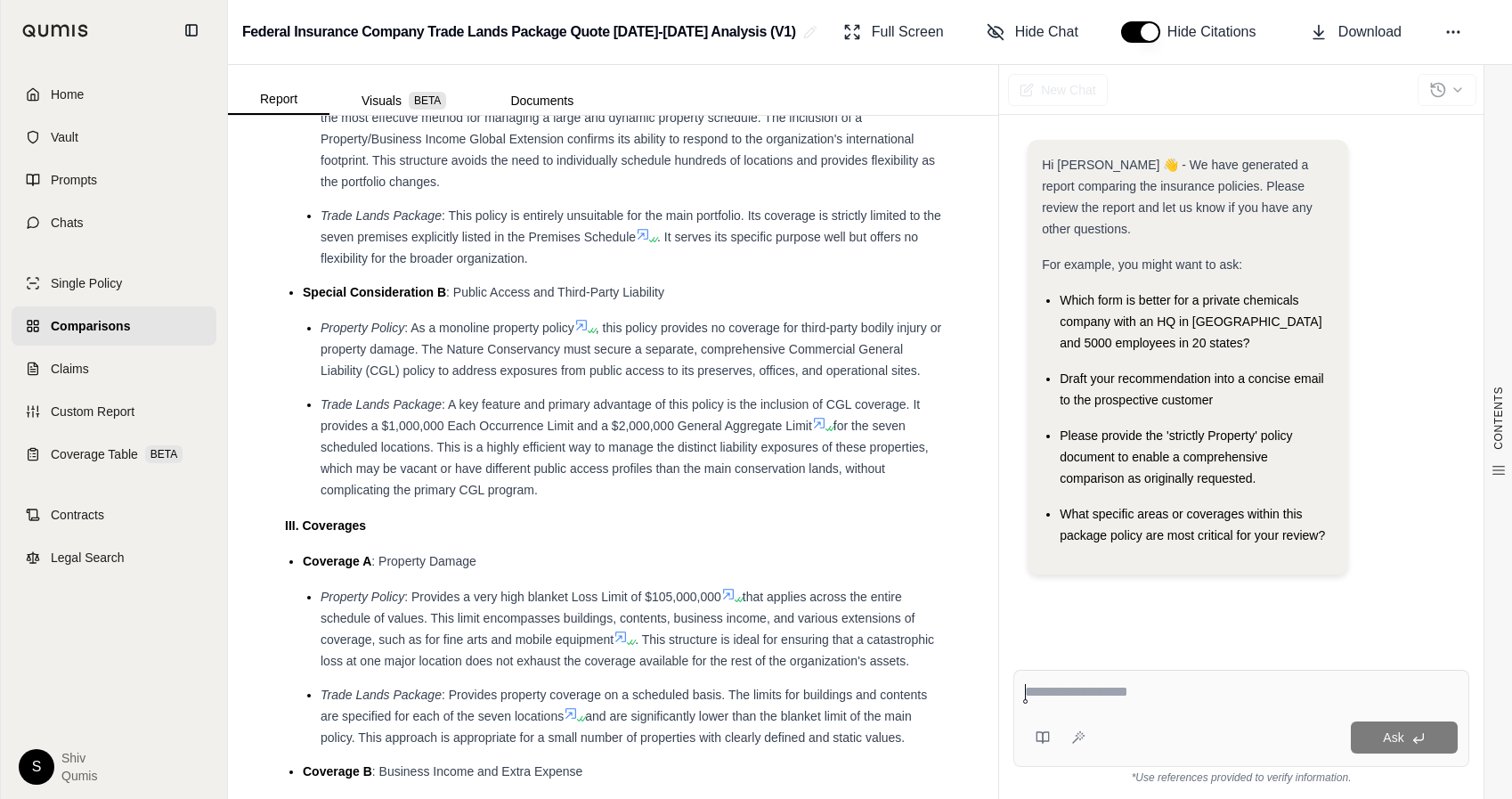
scroll to position [1523, 0]
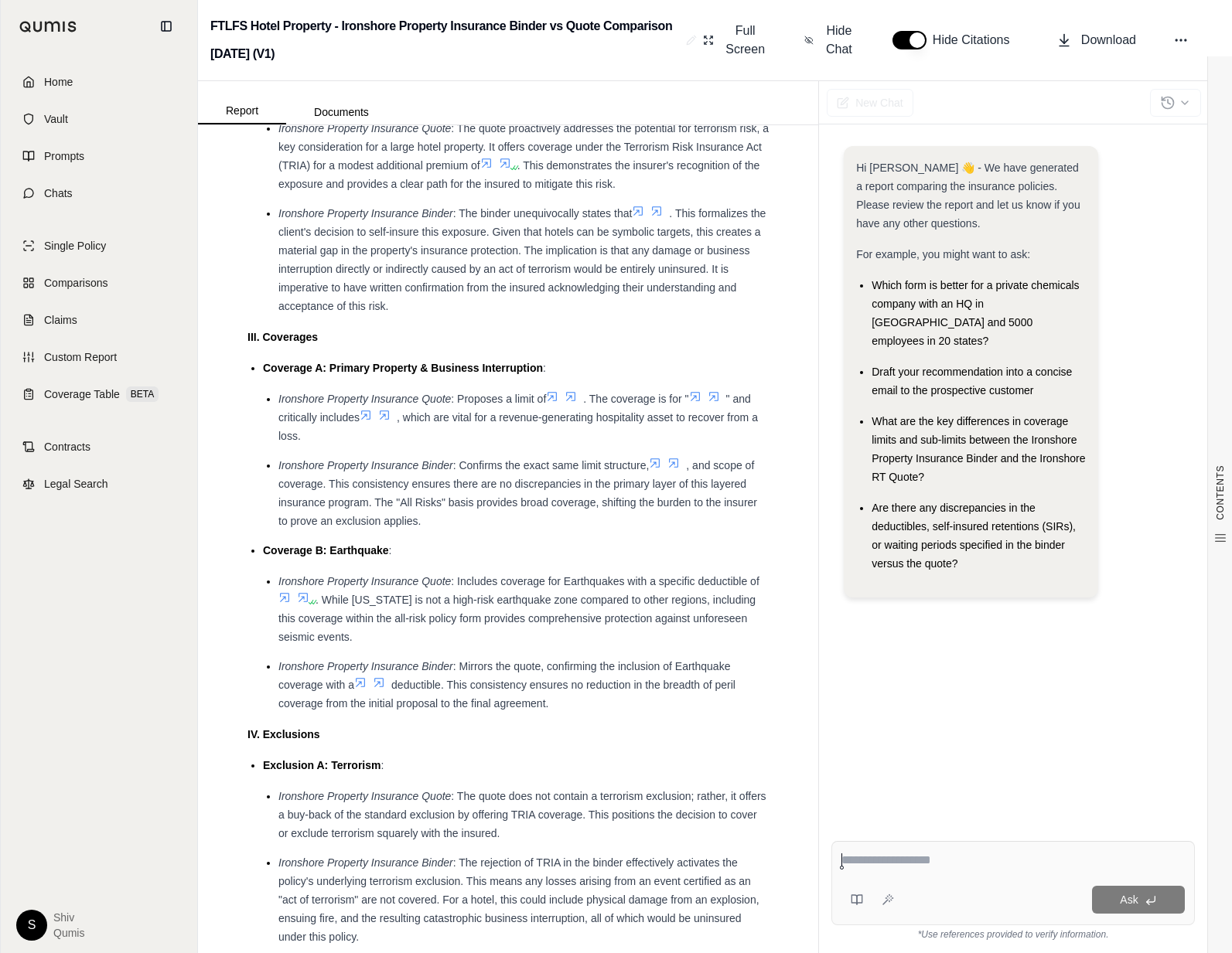
scroll to position [1802, 0]
